Goal: Navigation & Orientation: Find specific page/section

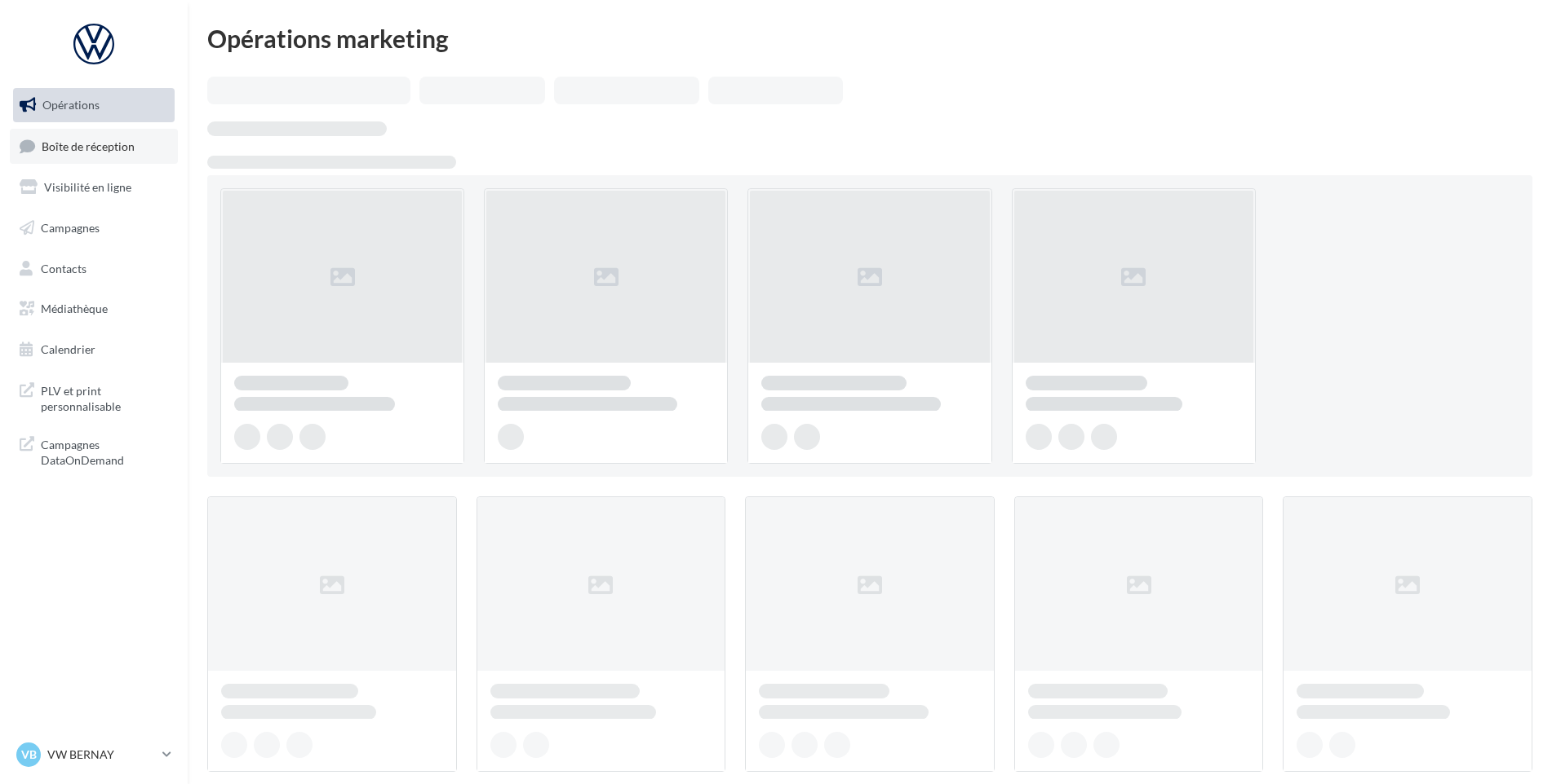
click at [150, 149] on link "Boîte de réception" at bounding box center [93, 146] width 168 height 35
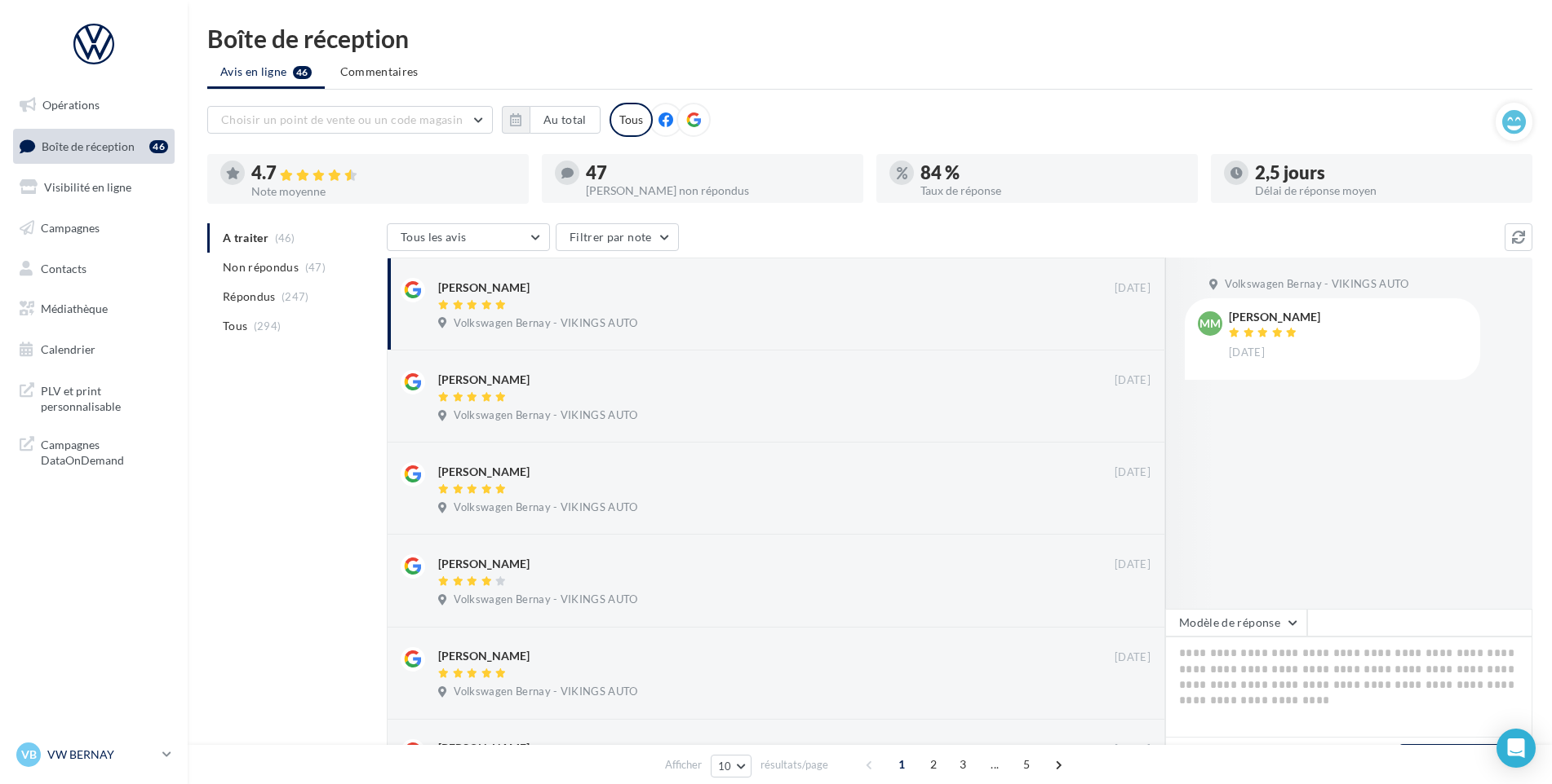
click at [101, 752] on p "VW BERNAY" at bounding box center [102, 754] width 108 height 16
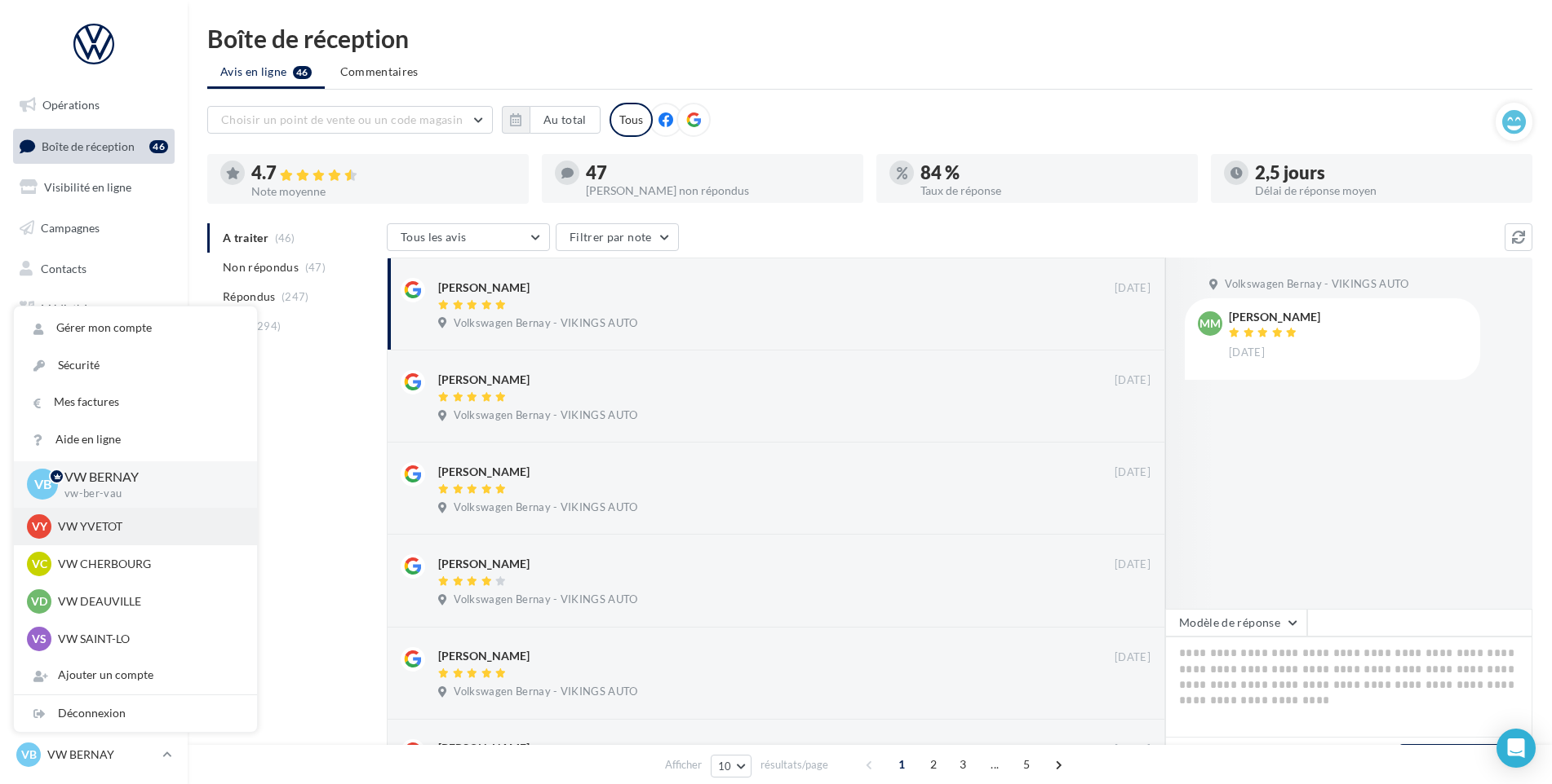
click at [127, 530] on p "VW YVETOT" at bounding box center [147, 526] width 179 height 16
